Goal: Find specific page/section: Find specific page/section

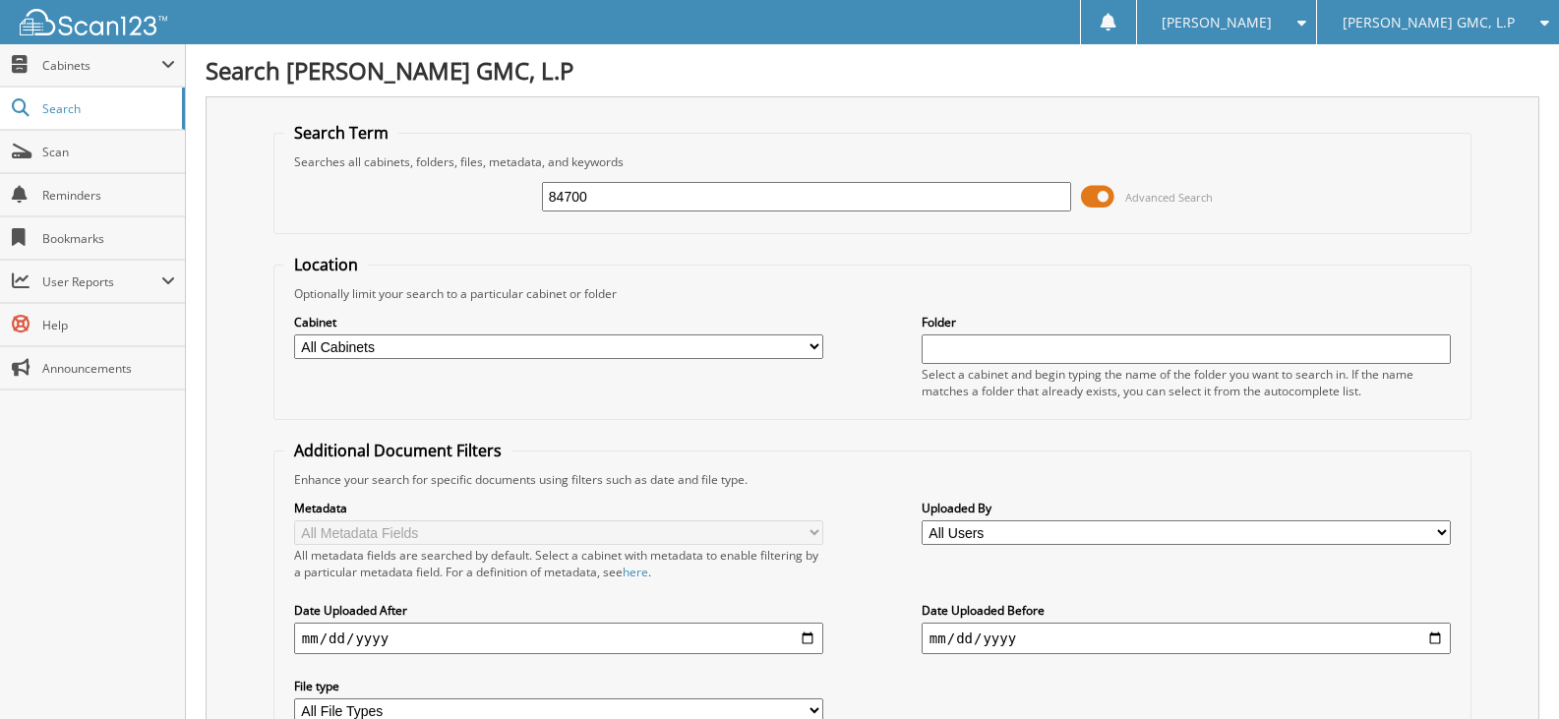
type input "84700"
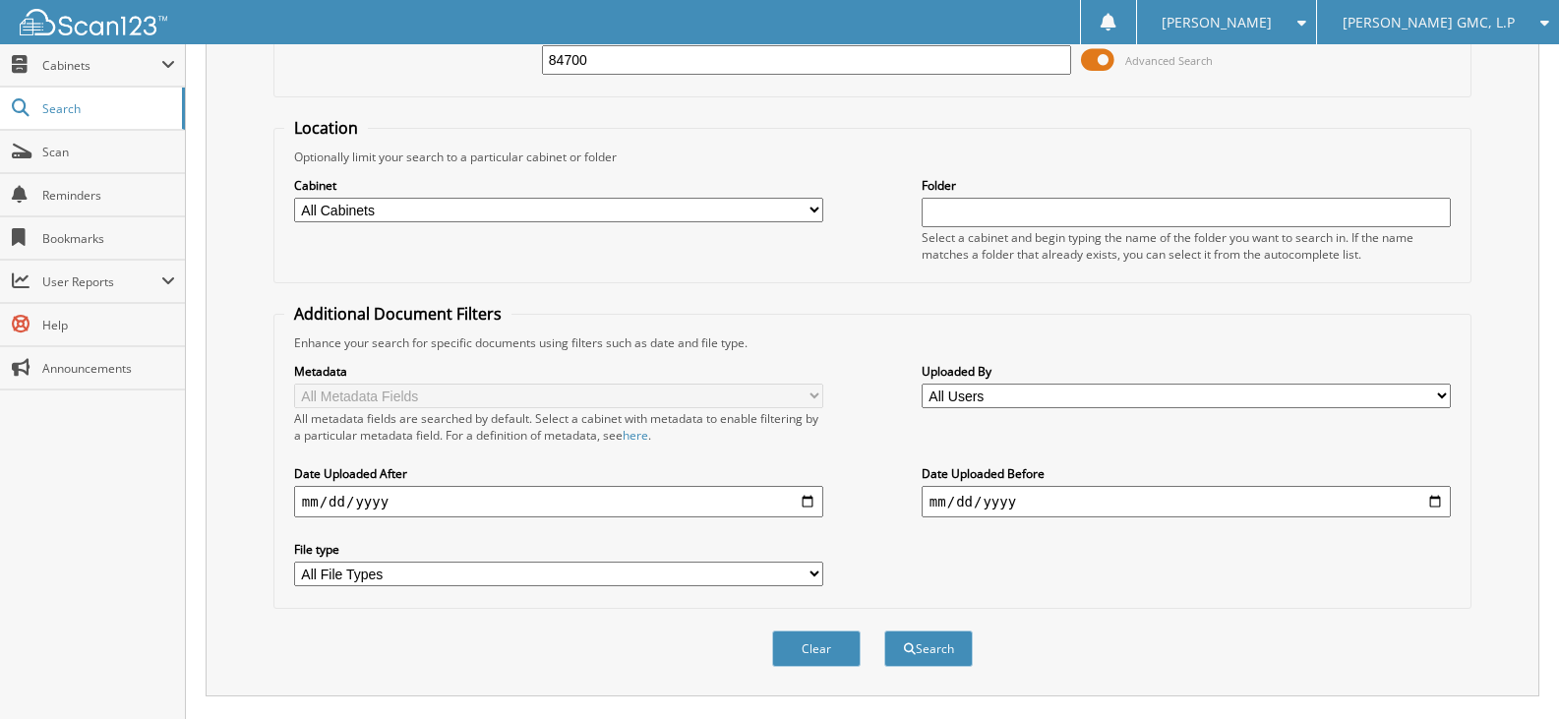
scroll to position [490, 0]
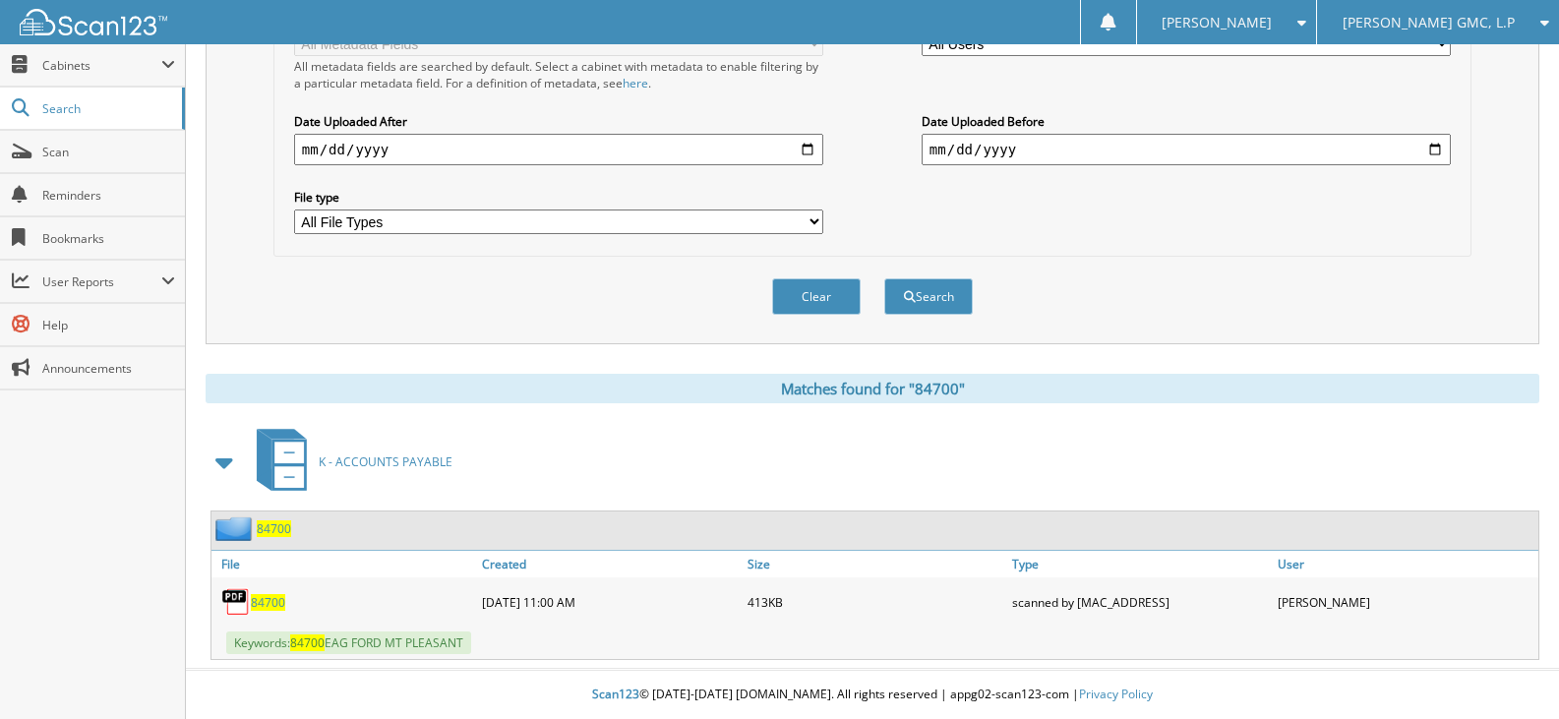
click at [270, 601] on span "84700" at bounding box center [268, 602] width 34 height 17
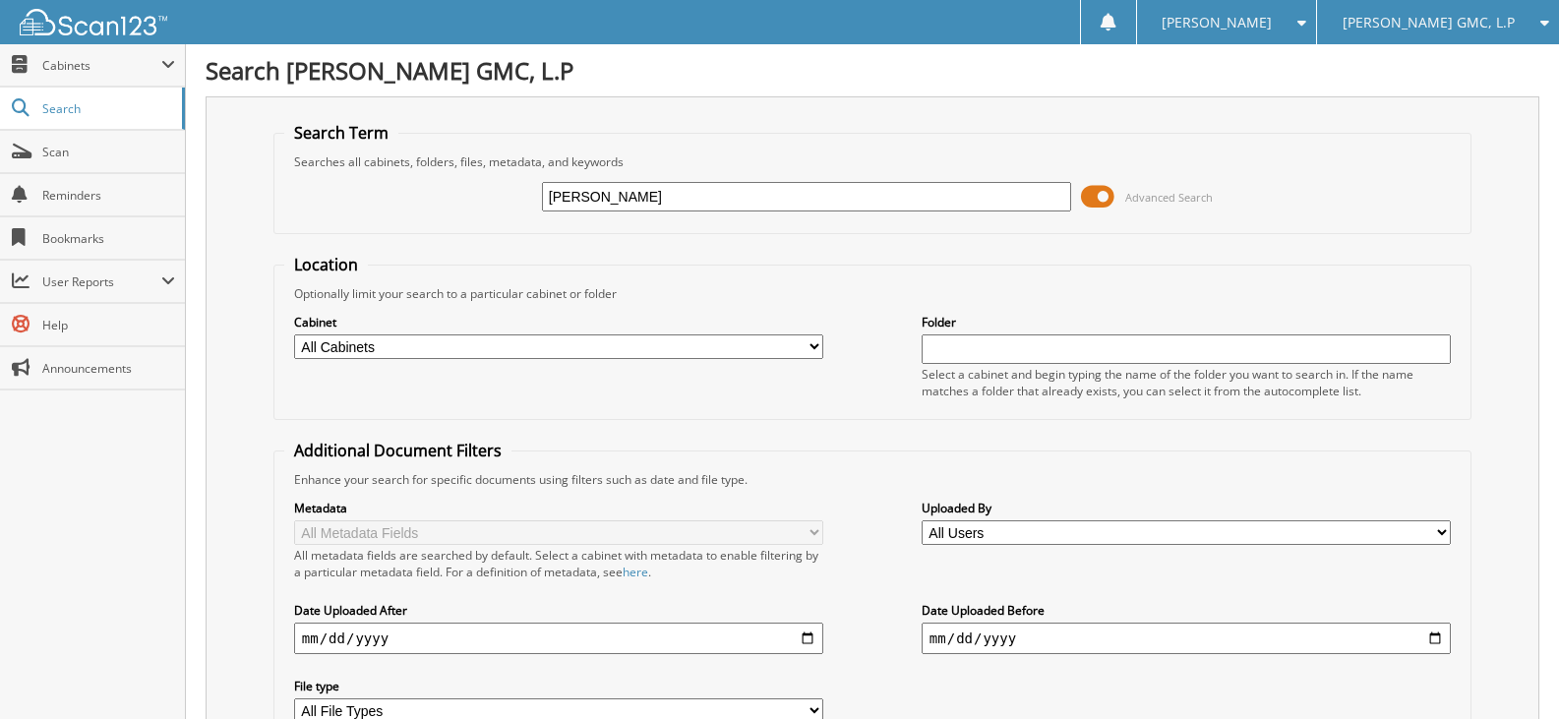
type input "STEVEN GARCIA"
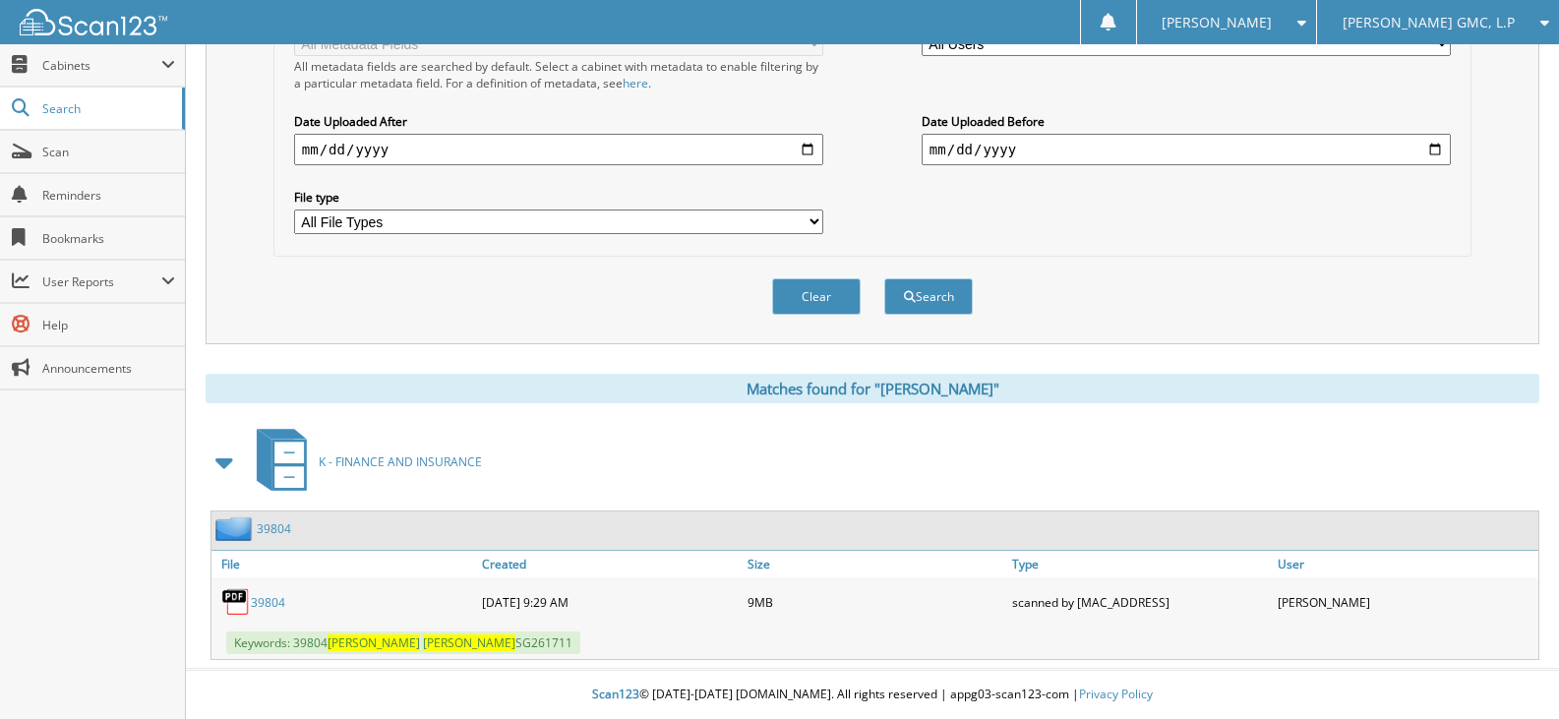
click at [271, 590] on div "39804" at bounding box center [344, 601] width 266 height 39
click at [263, 596] on link "39804" at bounding box center [268, 602] width 34 height 17
